Goal: Information Seeking & Learning: Understand process/instructions

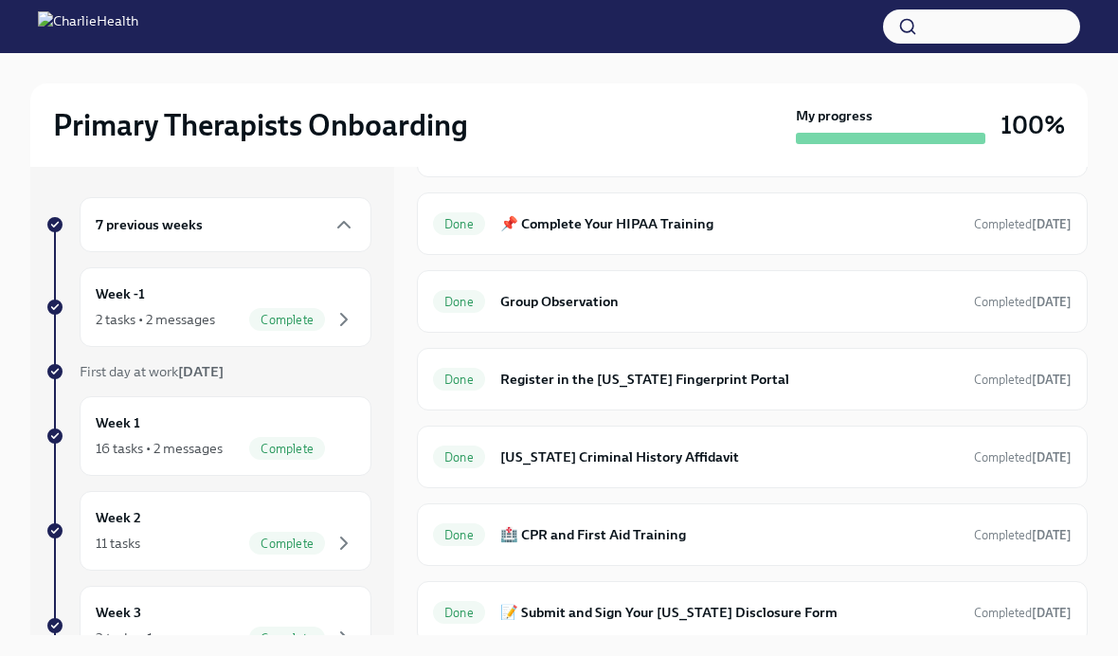
scroll to position [1049, 0]
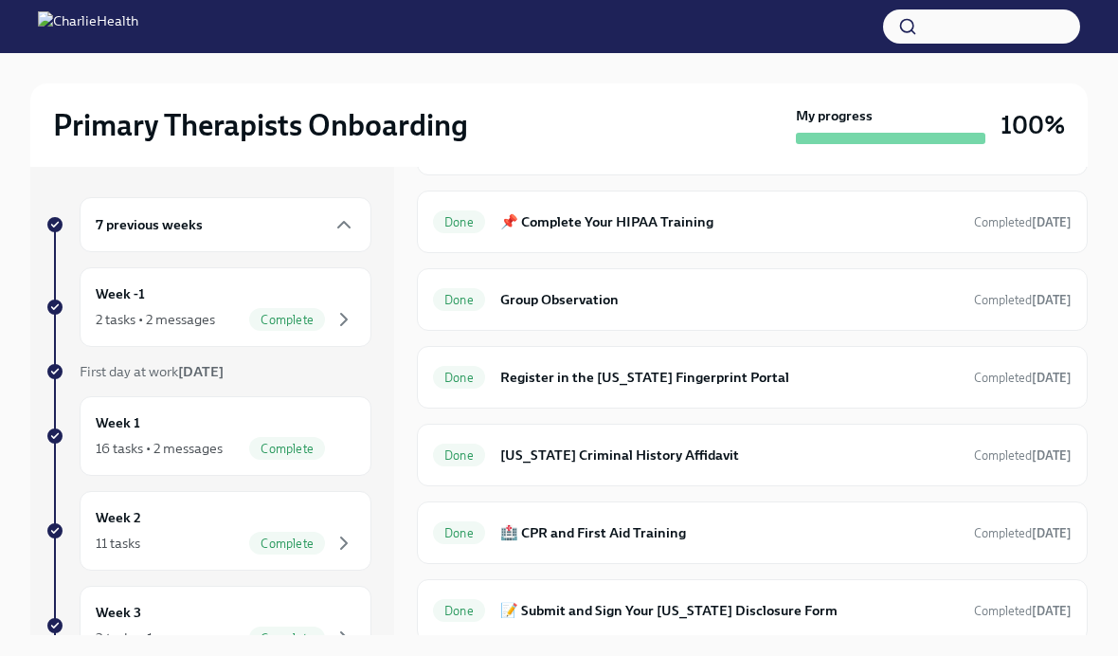
click at [587, 315] on div "Done Group Observation Completed [DATE]" at bounding box center [752, 299] width 639 height 30
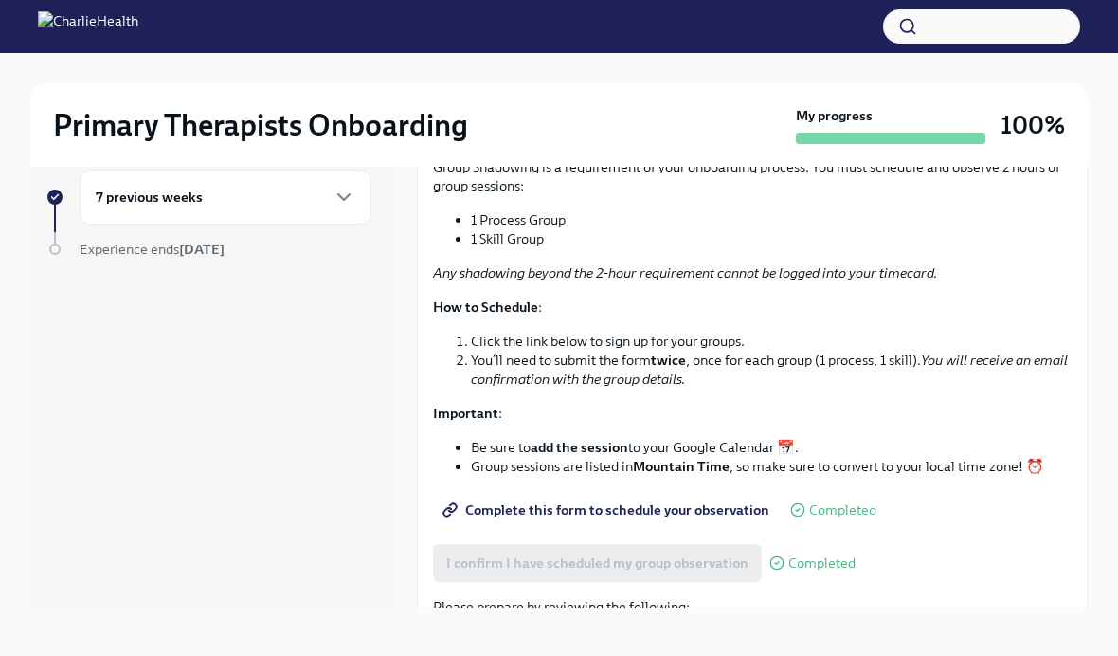
scroll to position [110, 0]
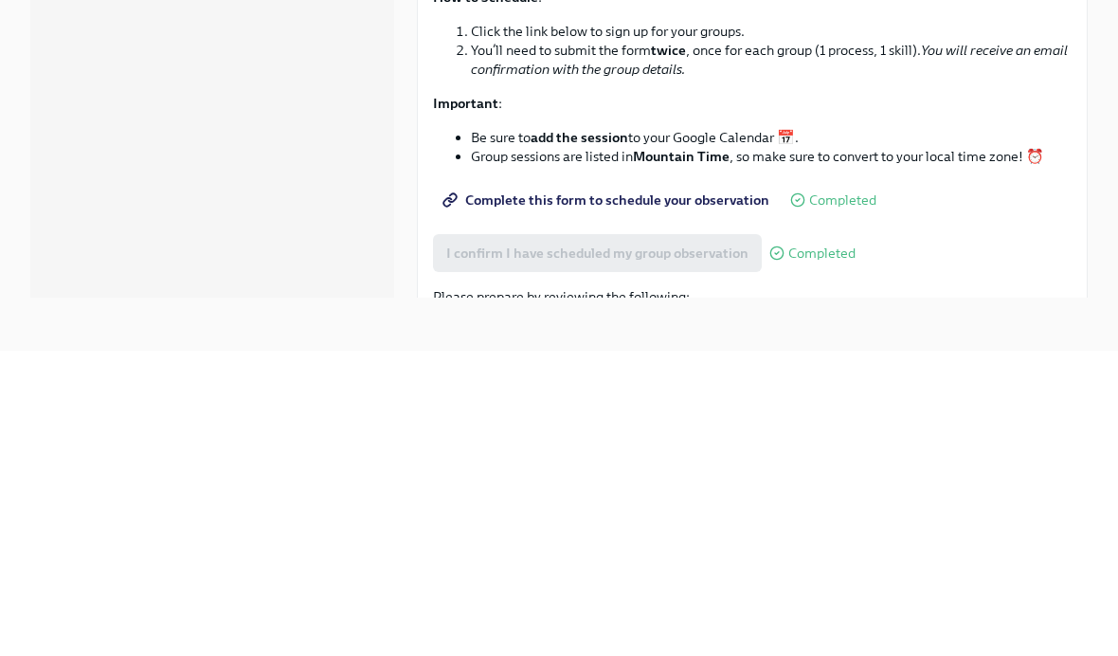
click at [601, 636] on span "Group Observation Instructions" at bounding box center [555, 645] width 218 height 19
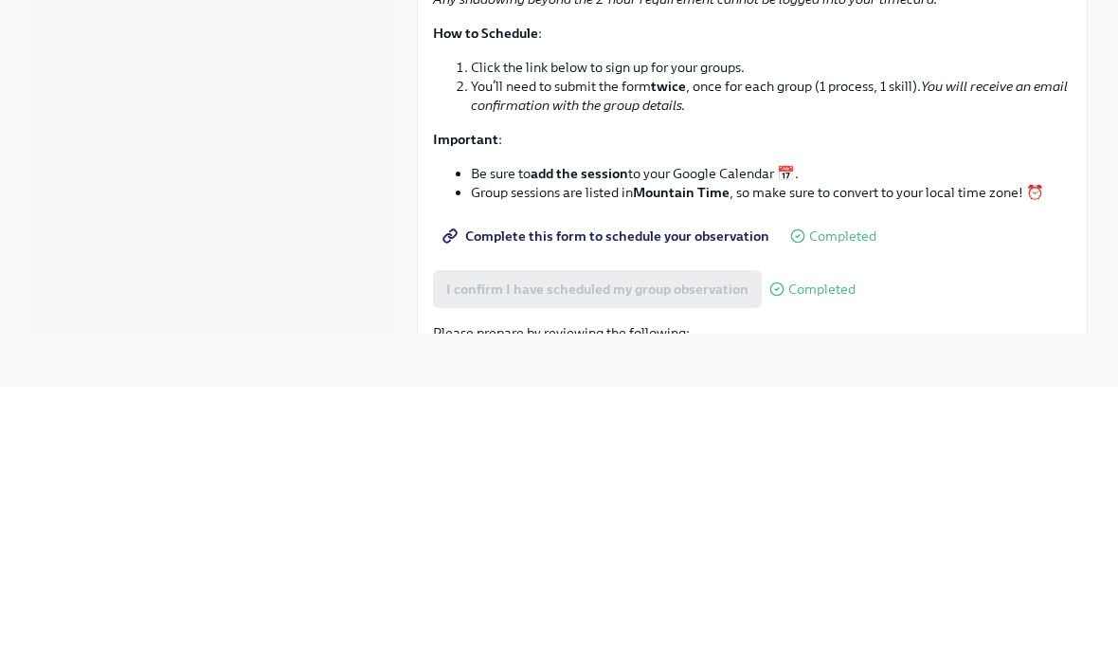
scroll to position [0, 0]
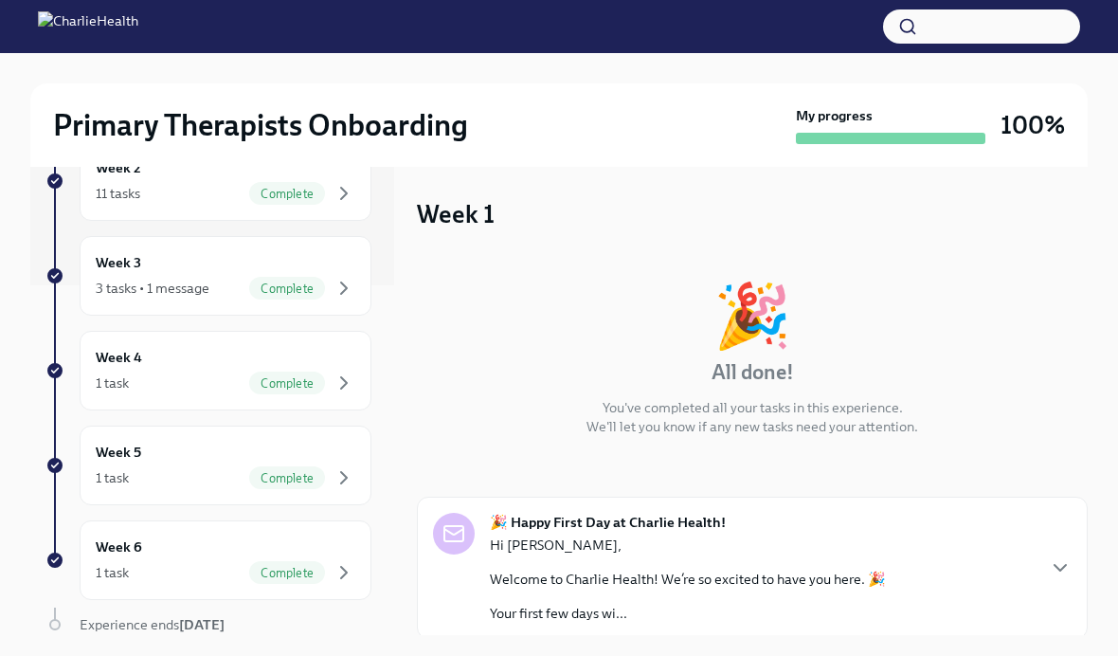
scroll to position [347, 0]
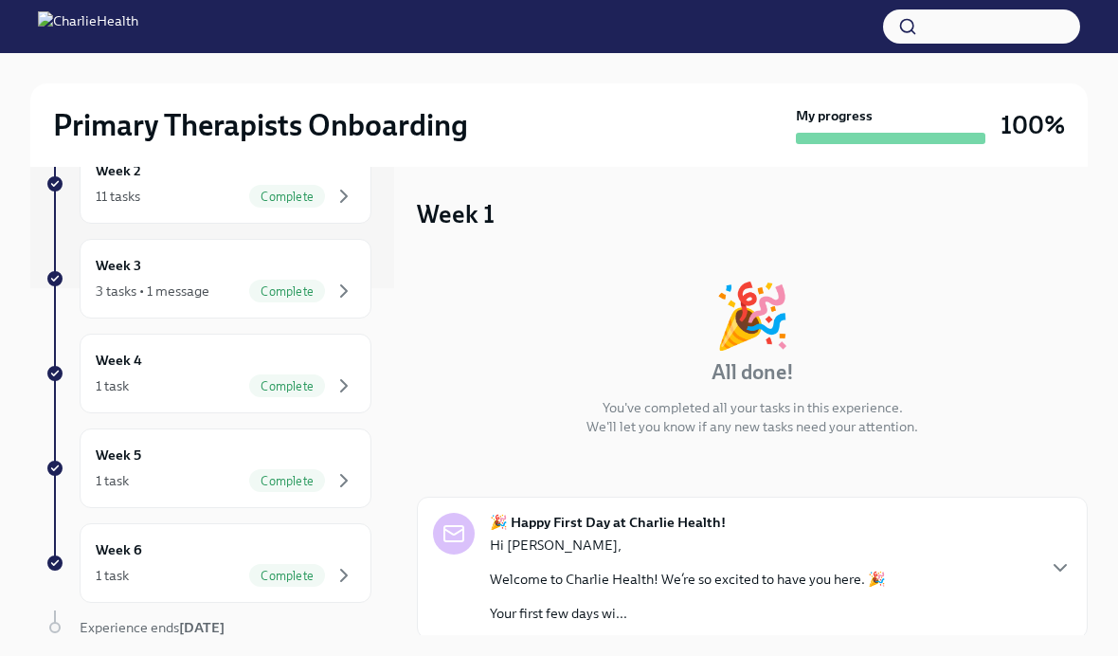
click at [334, 577] on icon "button" at bounding box center [344, 575] width 23 height 23
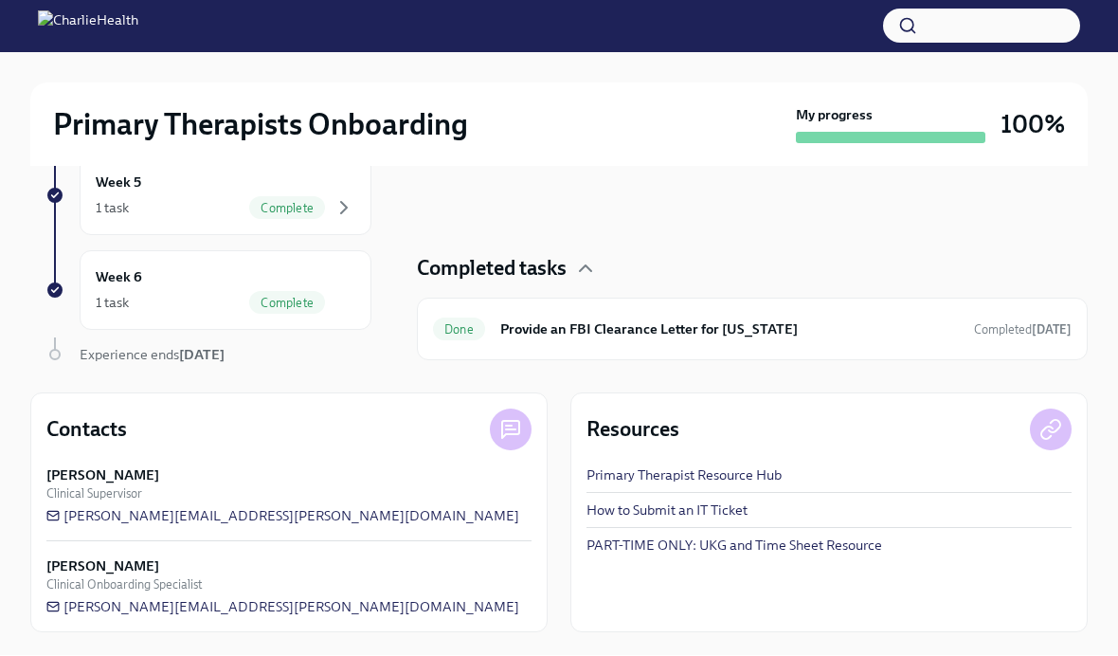
scroll to position [350, 0]
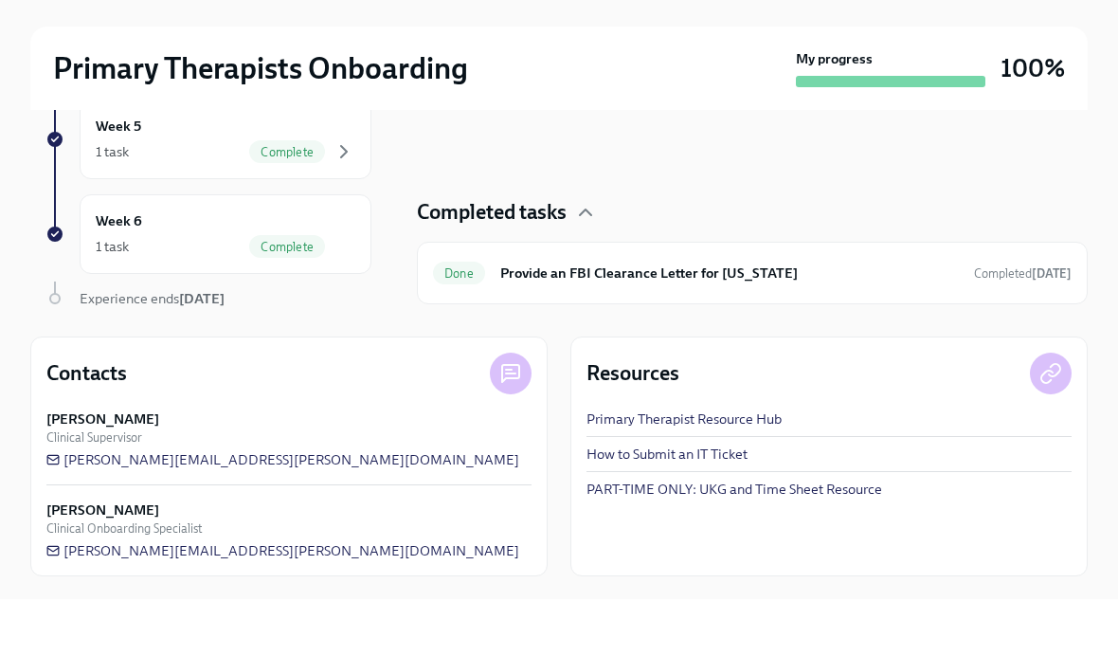
click at [757, 466] on link "Primary Therapist Resource Hub" at bounding box center [684, 475] width 195 height 19
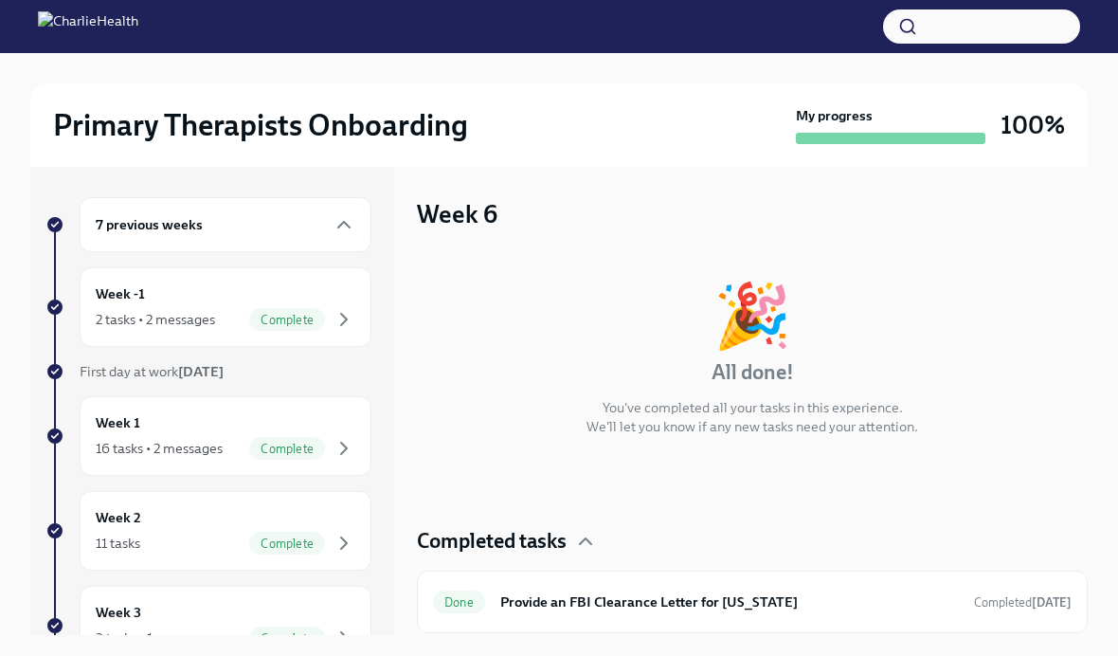
scroll to position [0, 0]
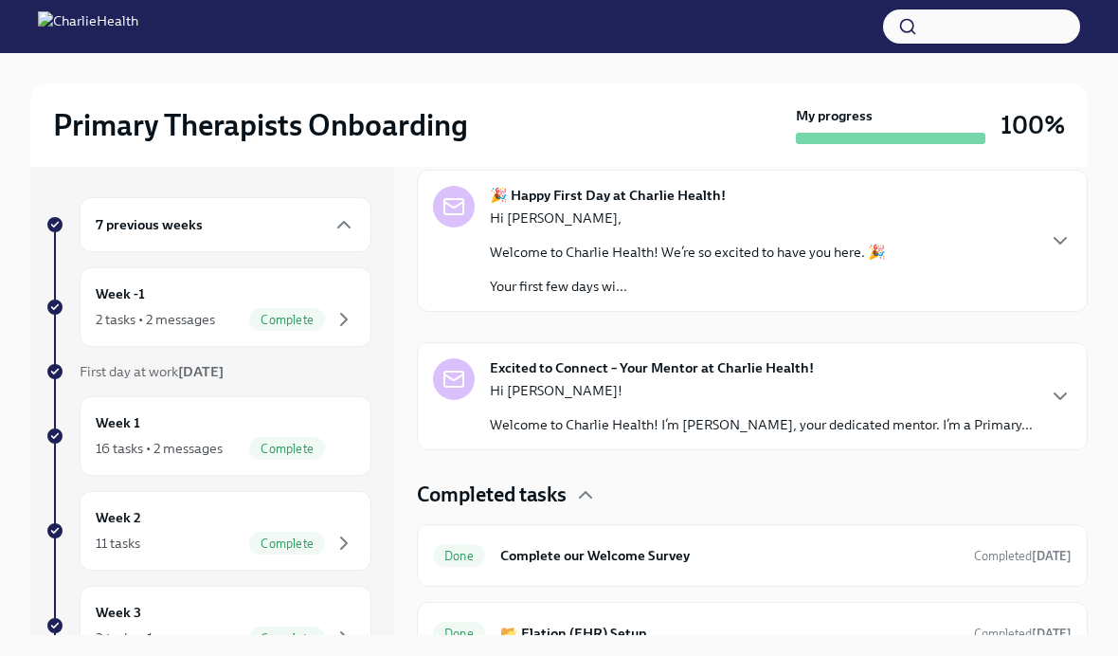
scroll to position [329, 0]
click at [1055, 406] on icon "button" at bounding box center [1060, 394] width 23 height 23
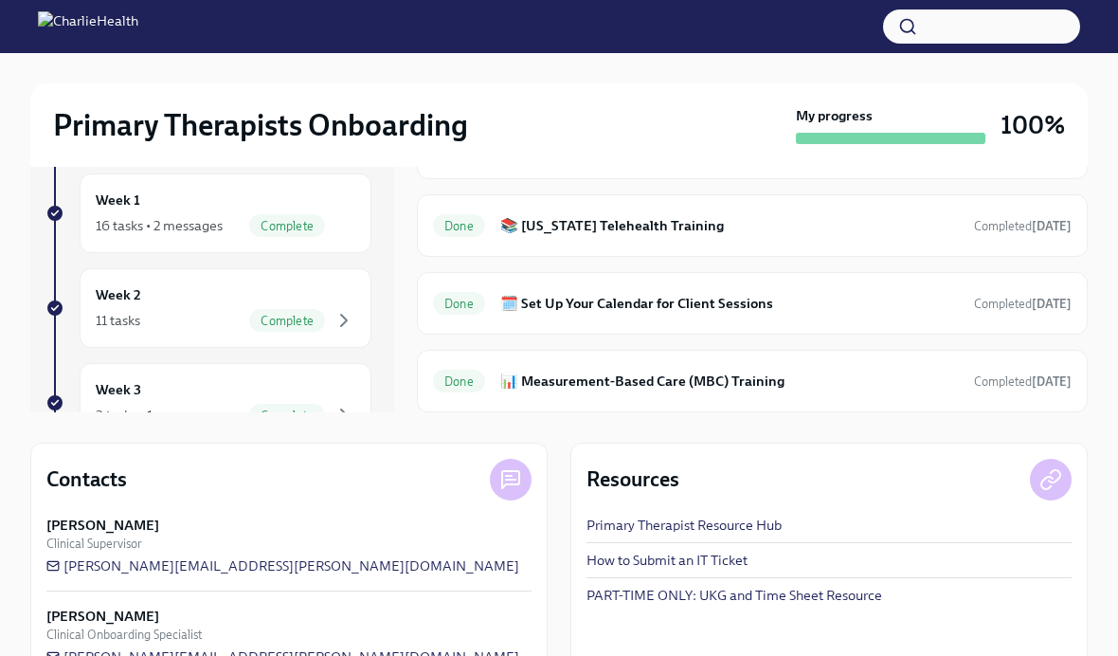
scroll to position [225, 0]
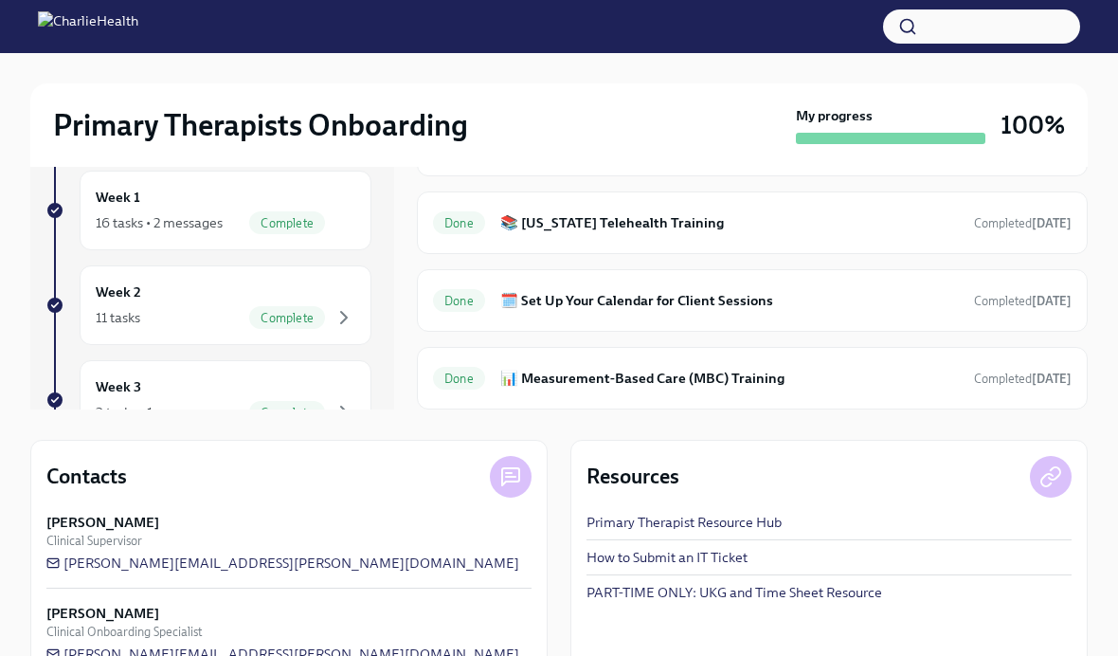
click at [1055, 296] on strong "[DATE]" at bounding box center [1052, 302] width 40 height 14
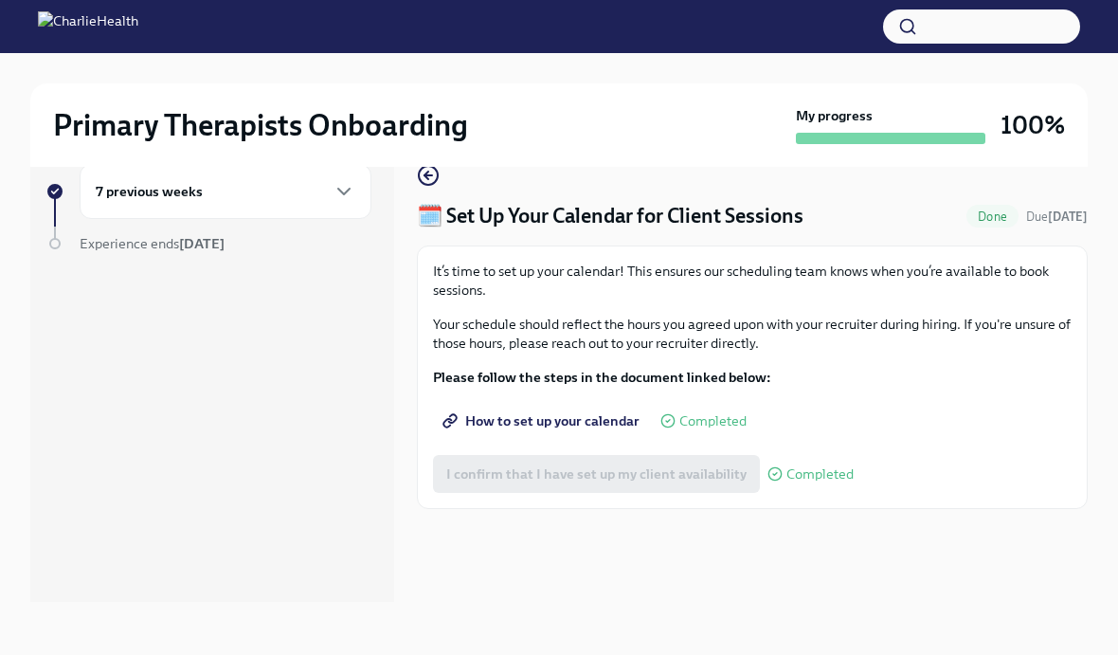
scroll to position [32, 0]
click at [589, 426] on span "How to set up your calendar" at bounding box center [542, 421] width 193 height 19
